Goal: Transaction & Acquisition: Book appointment/travel/reservation

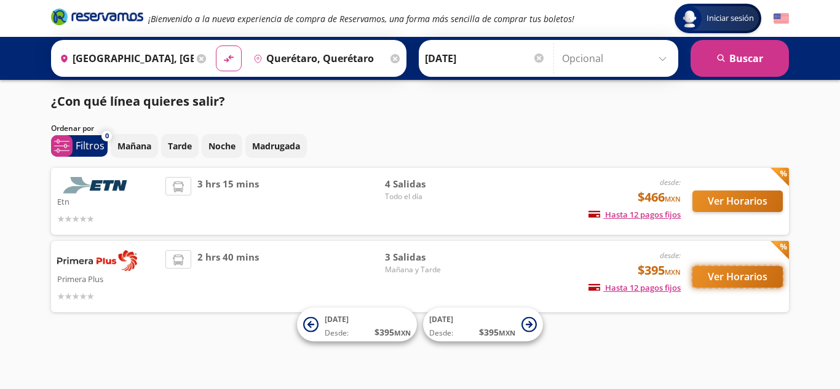
click at [741, 277] on button "Ver Horarios" at bounding box center [738, 277] width 90 height 22
click at [743, 281] on button "Ver Horarios" at bounding box center [738, 277] width 90 height 22
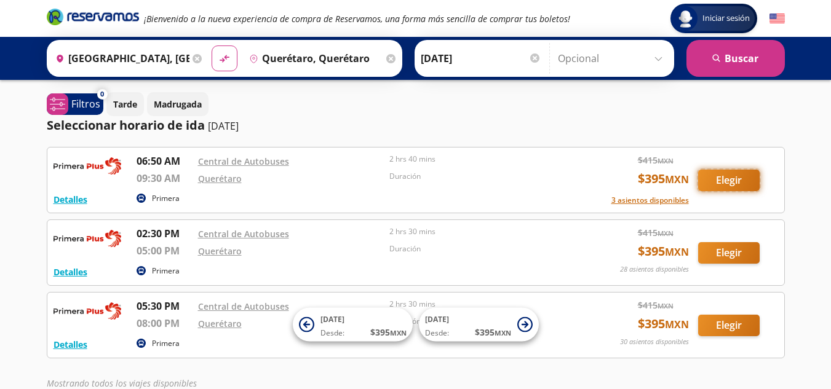
click at [726, 180] on button "Elegir" at bounding box center [729, 181] width 62 height 22
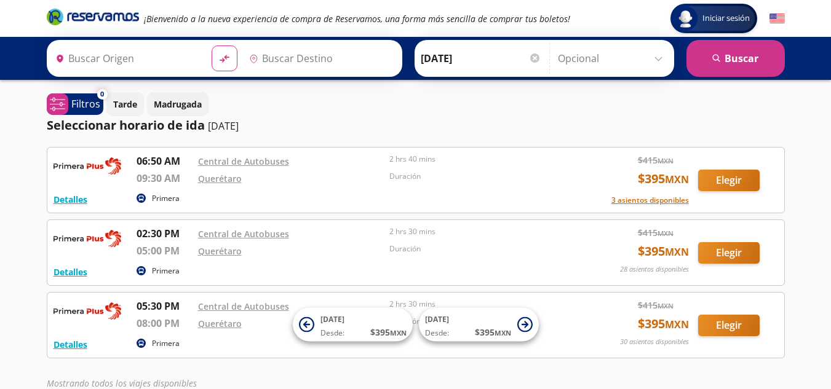
type input "[GEOGRAPHIC_DATA], [GEOGRAPHIC_DATA]"
type input "Querétaro, Querétaro"
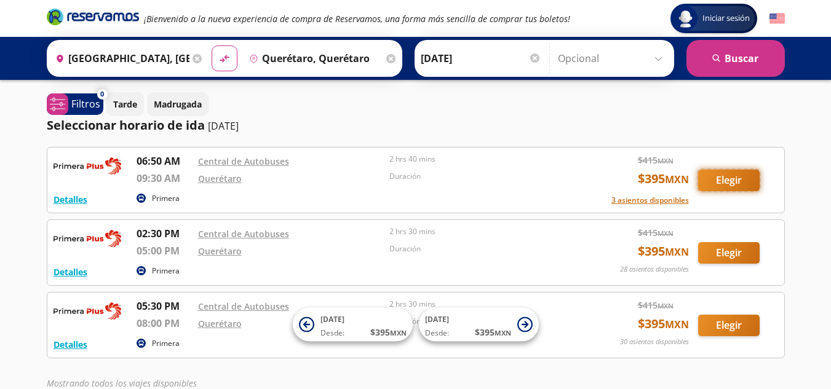
click at [737, 179] on button "Elegir" at bounding box center [729, 181] width 62 height 22
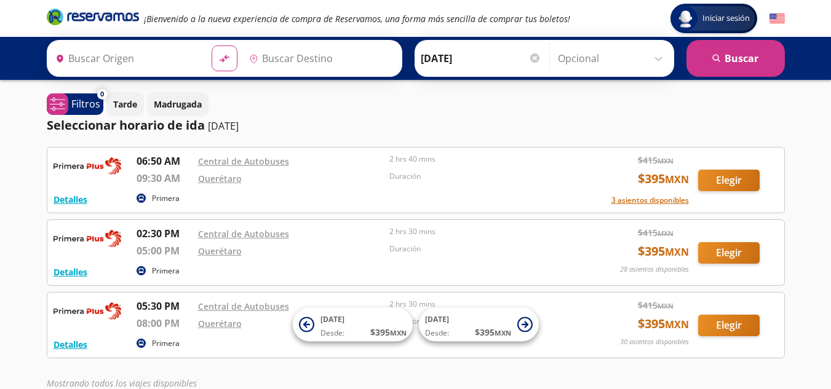
type input "[GEOGRAPHIC_DATA], [GEOGRAPHIC_DATA]"
type input "Querétaro, Querétaro"
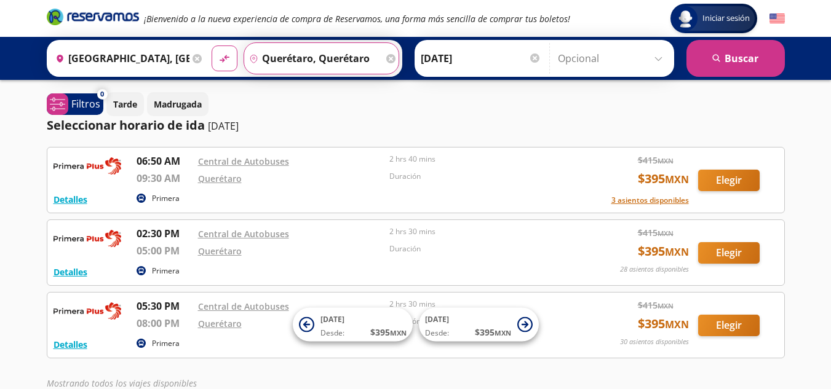
click at [354, 60] on input "Querétaro, Querétaro" at bounding box center [313, 58] width 139 height 31
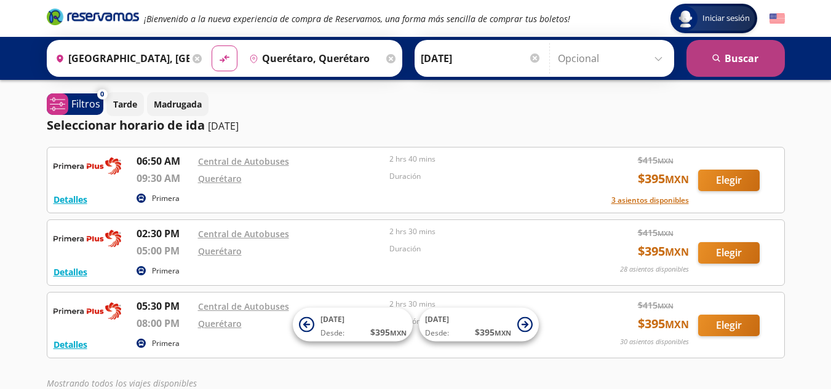
click at [735, 50] on button "search [GEOGRAPHIC_DATA]" at bounding box center [736, 58] width 98 height 37
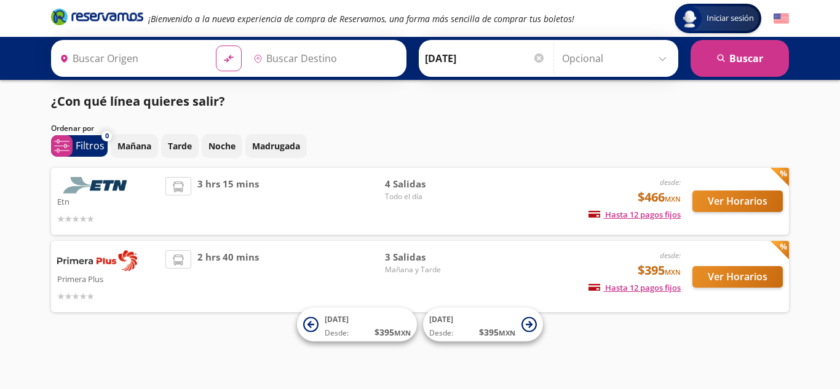
type input "[GEOGRAPHIC_DATA], [GEOGRAPHIC_DATA]"
type input "Querétaro, Querétaro"
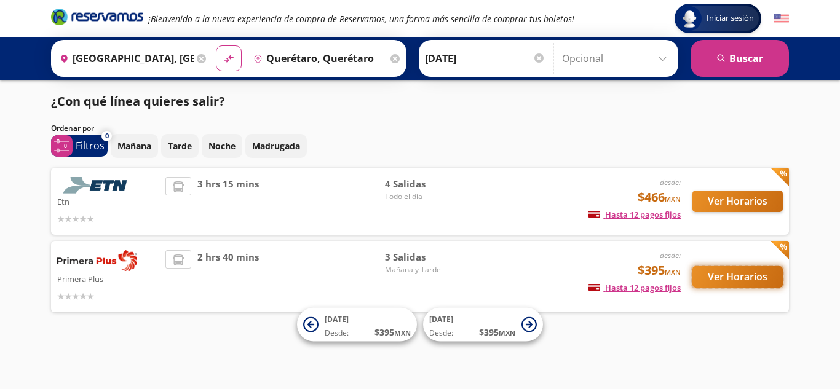
click at [728, 282] on button "Ver Horarios" at bounding box center [738, 277] width 90 height 22
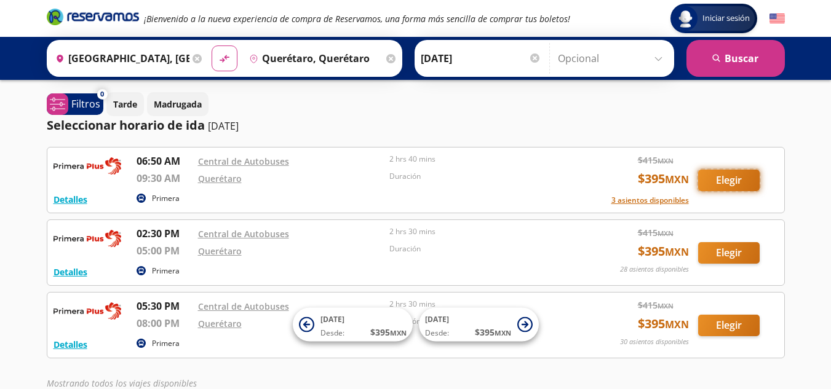
click at [722, 180] on button "Elegir" at bounding box center [729, 181] width 62 height 22
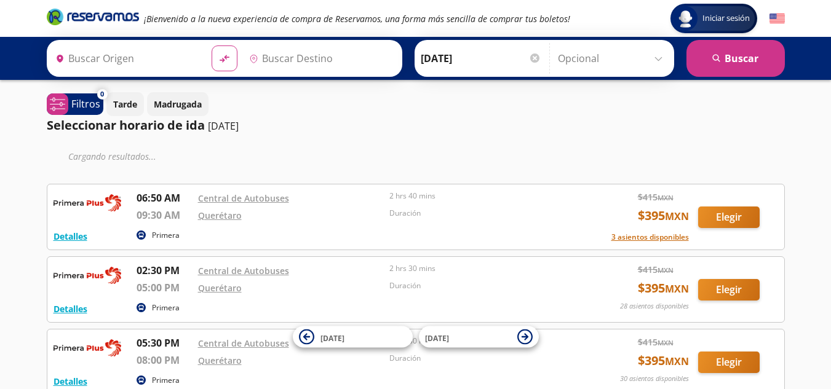
type input "[GEOGRAPHIC_DATA], [GEOGRAPHIC_DATA]"
type input "Querétaro, Querétaro"
